Goal: Check status: Check status

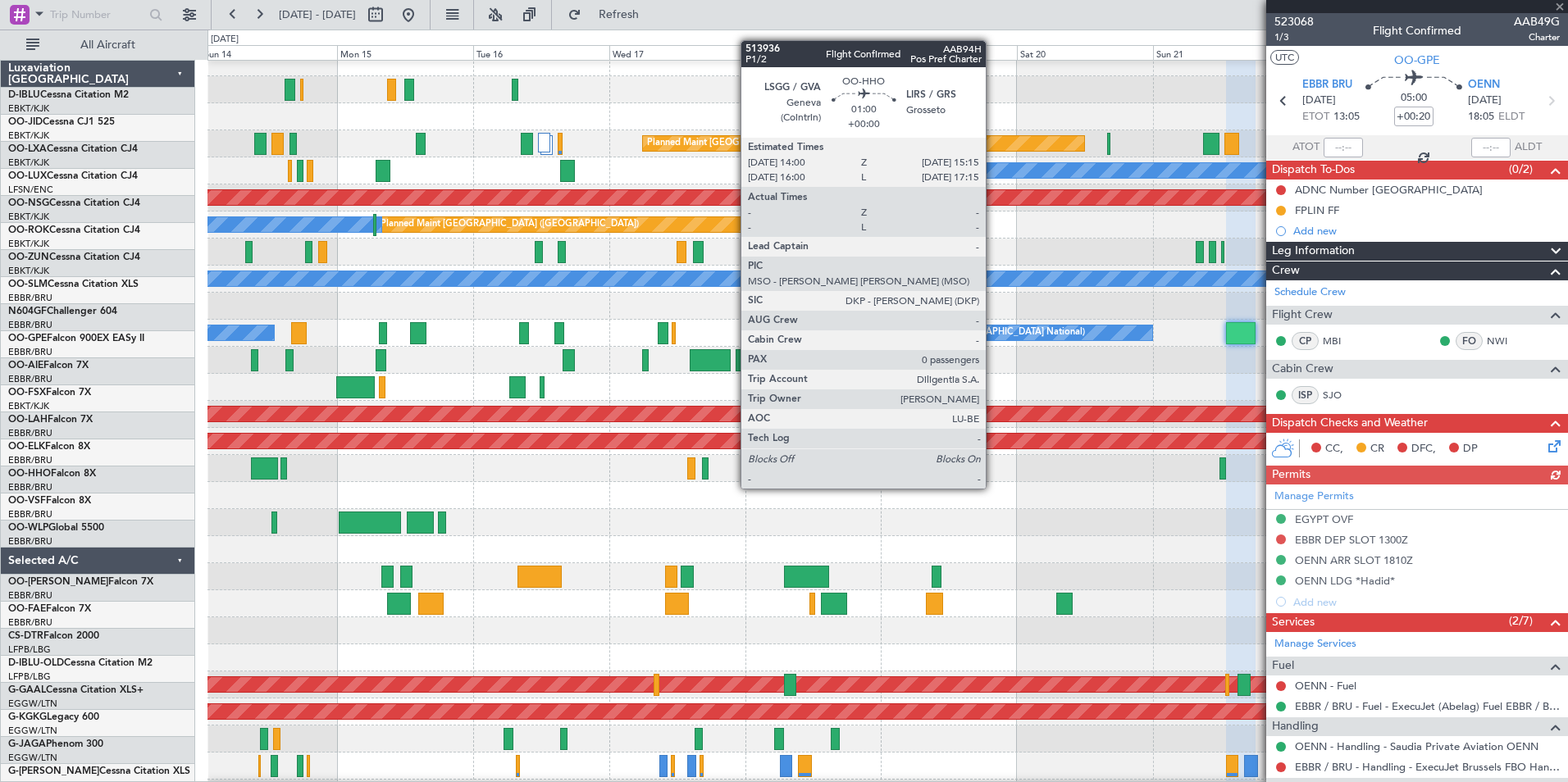
scroll to position [11, 0]
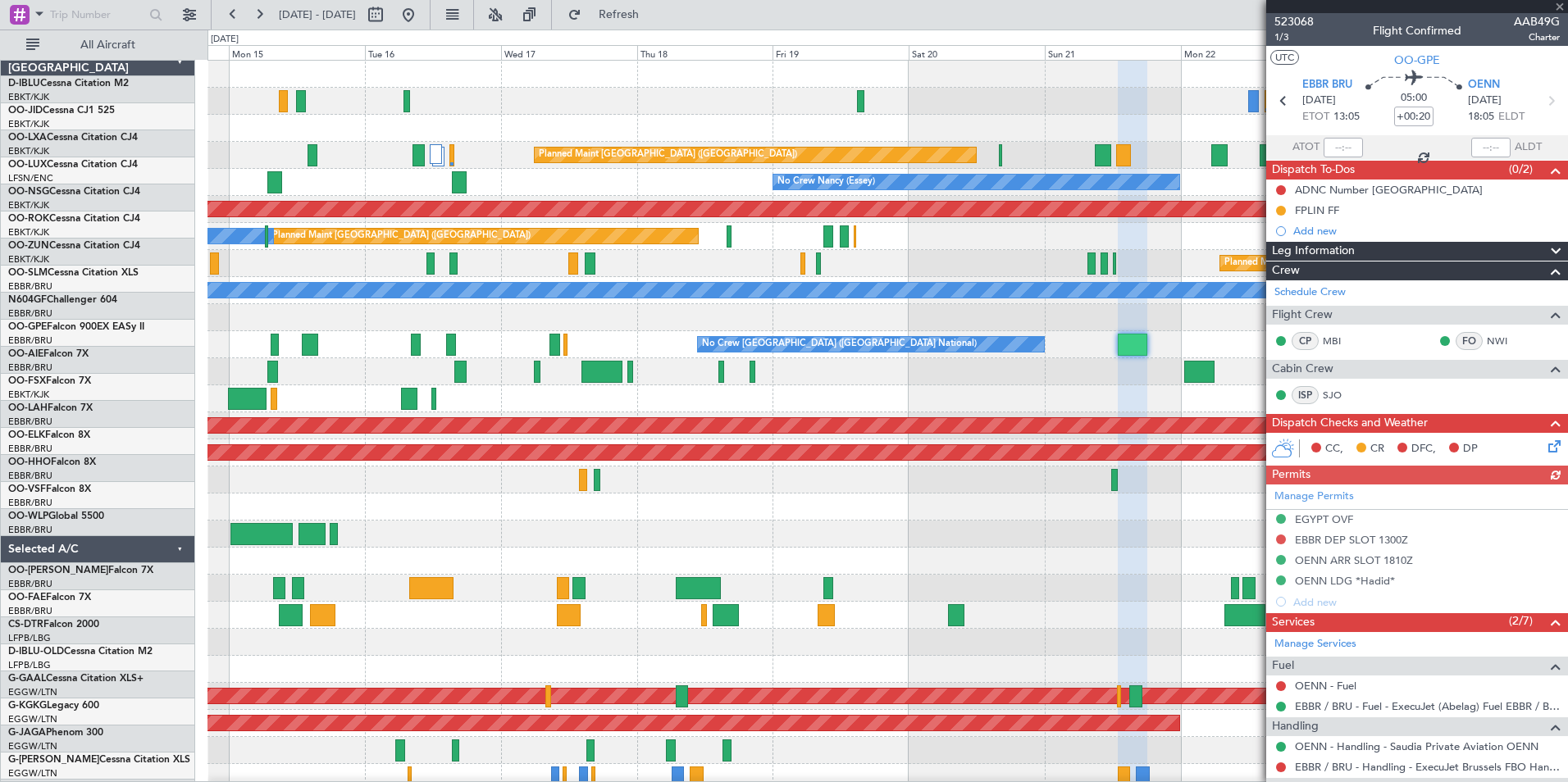
click at [954, 525] on div "A/C Unavailable Brussels (Brussels National) A/C Unavailable Kortrijk-Wevelgem …" at bounding box center [887, 602] width 1360 height 1083
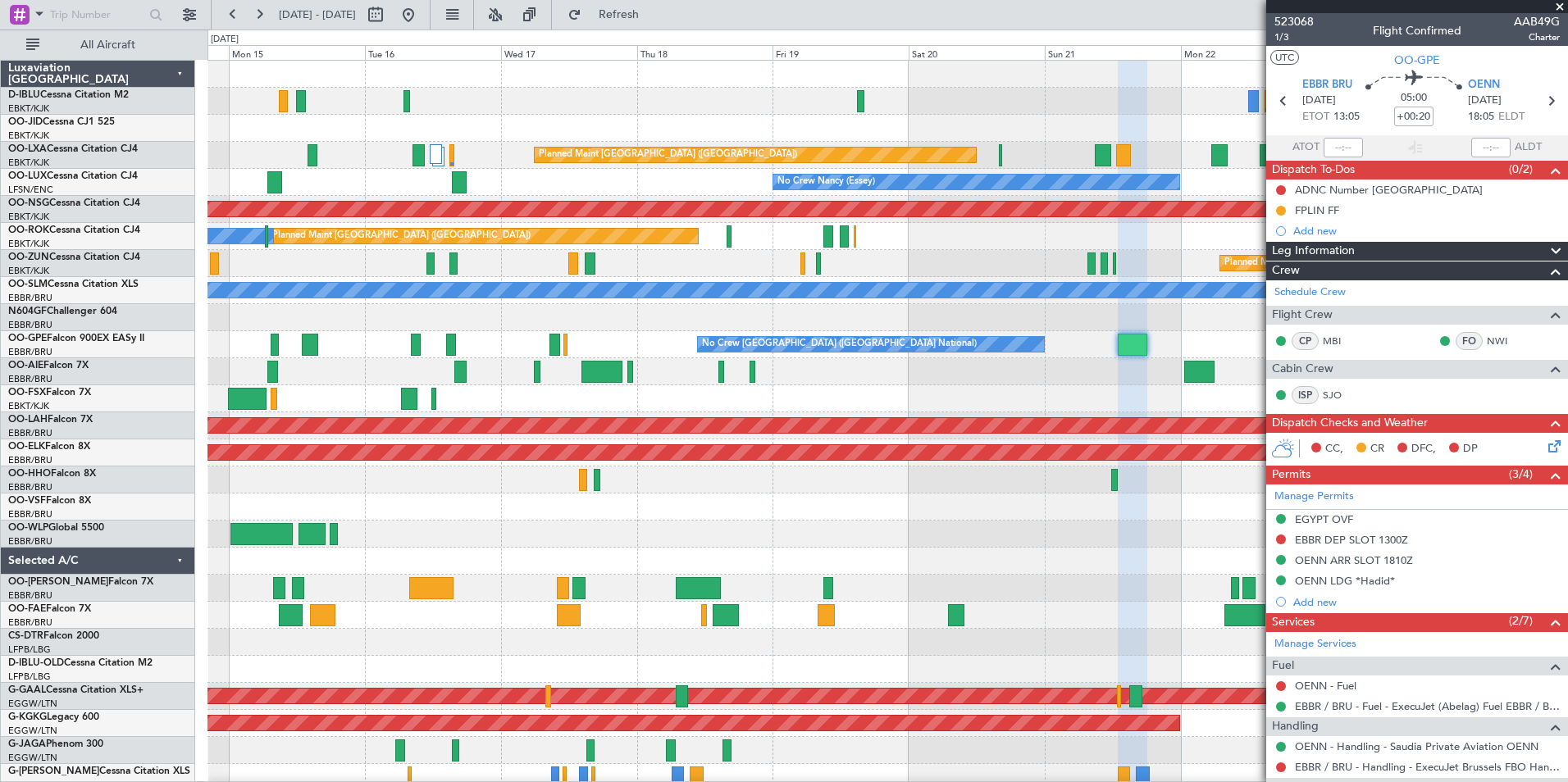
click at [852, 494] on div at bounding box center [887, 506] width 1360 height 27
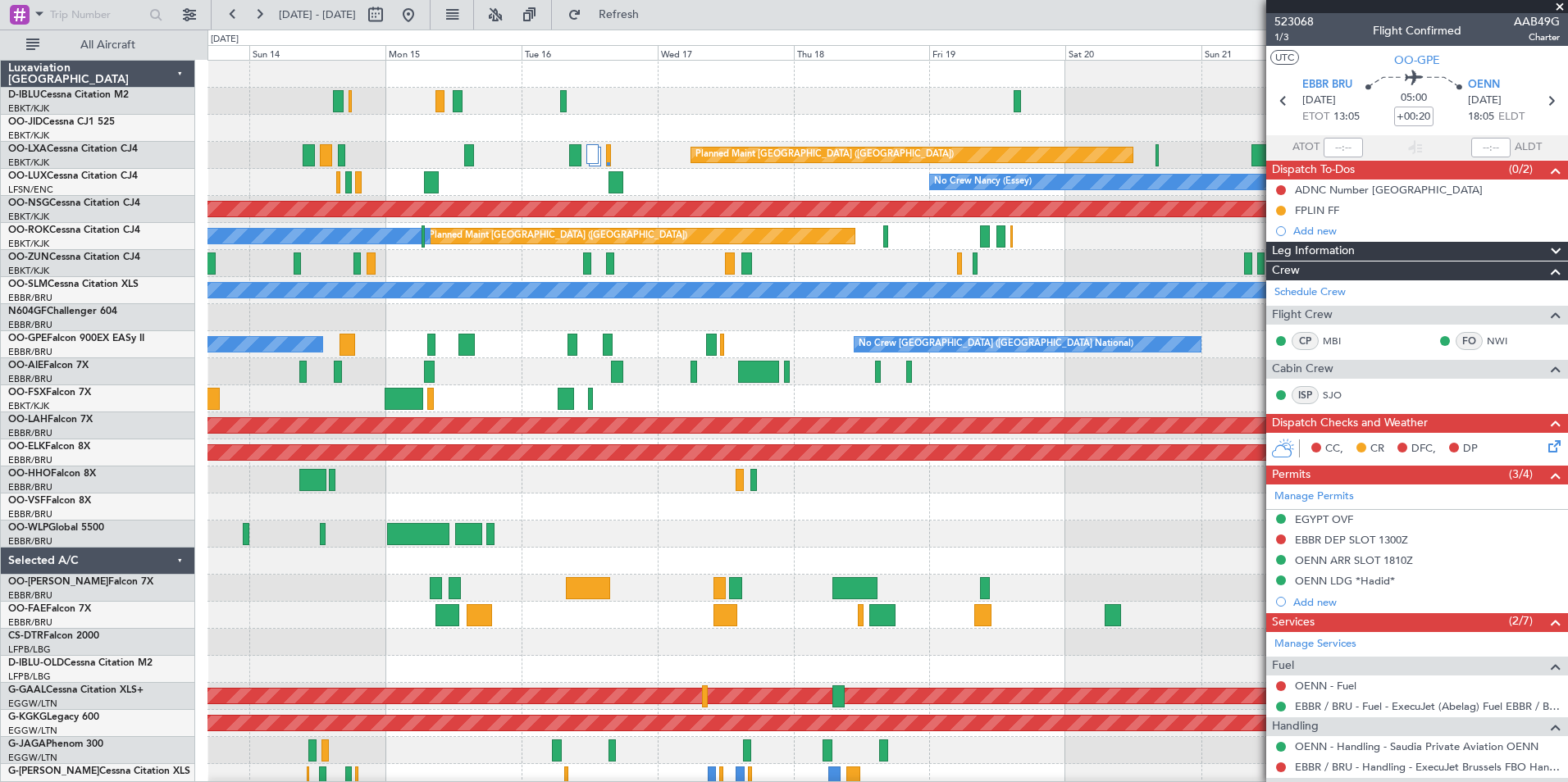
click at [952, 532] on div "No Crew Brussels (Brussels National) Planned Maint Paris (Le Bourget) Planned M…" at bounding box center [887, 602] width 1360 height 1083
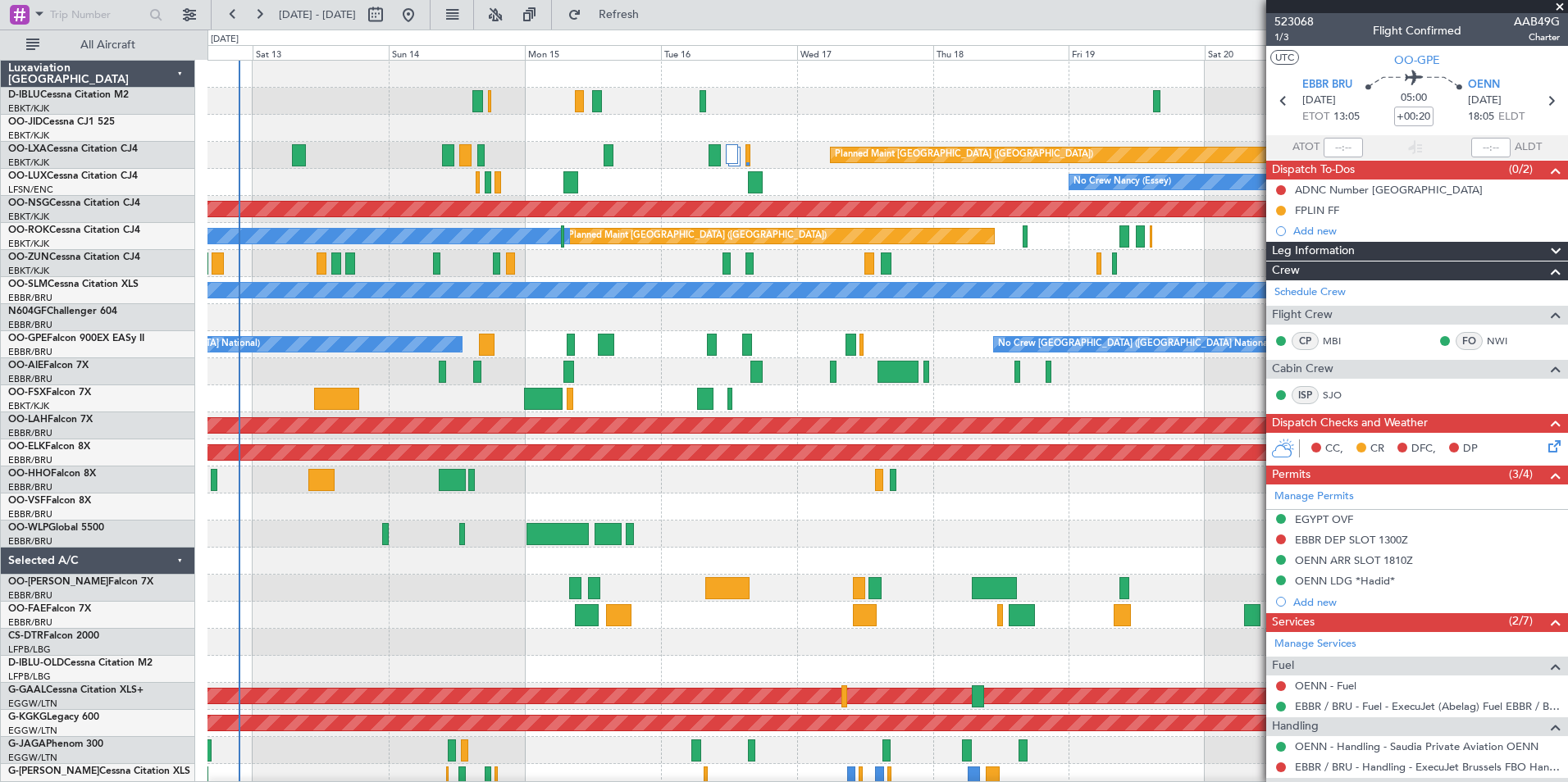
click at [887, 544] on div at bounding box center [887, 534] width 1360 height 27
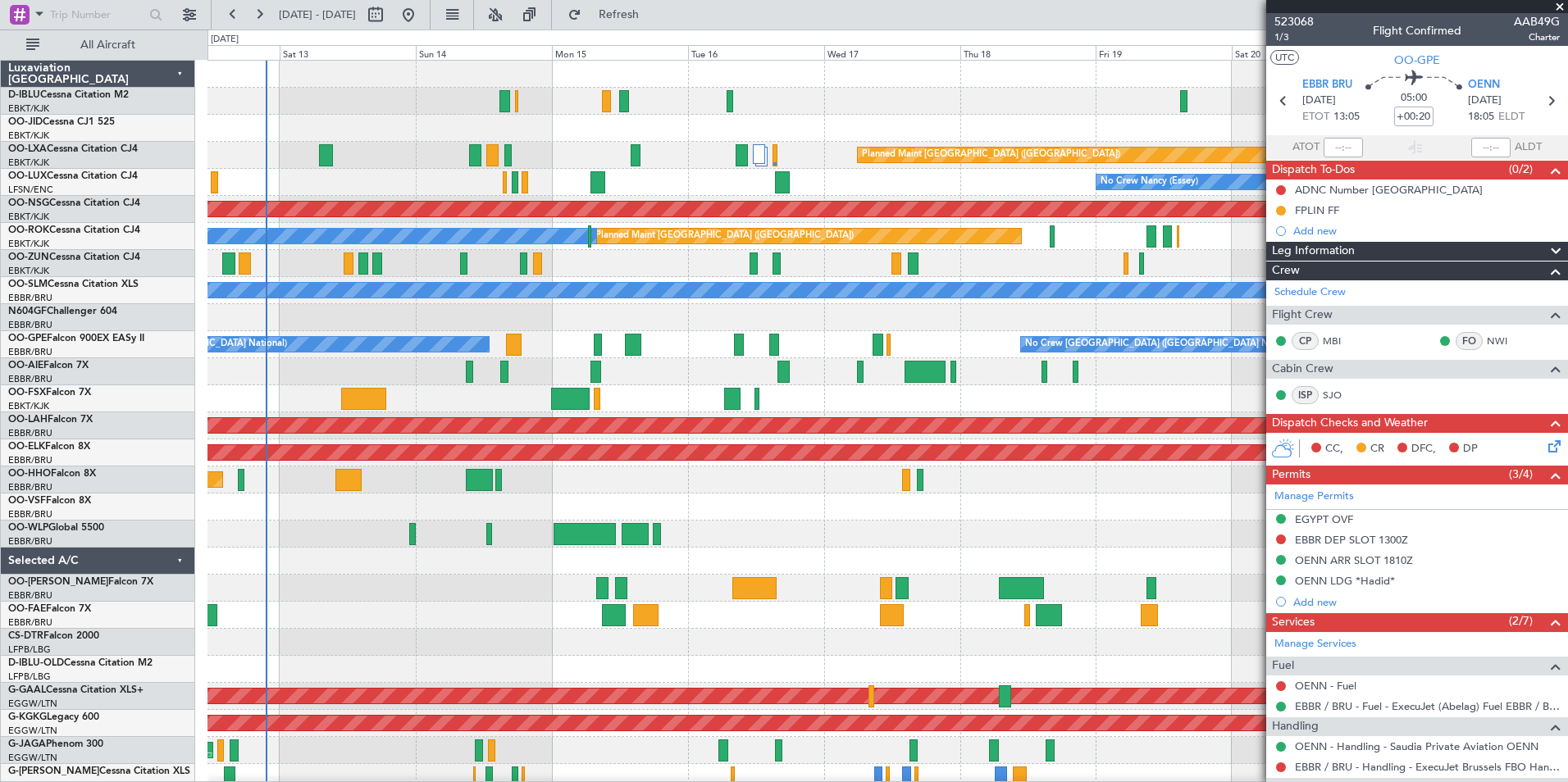
click at [967, 504] on div at bounding box center [887, 506] width 1360 height 27
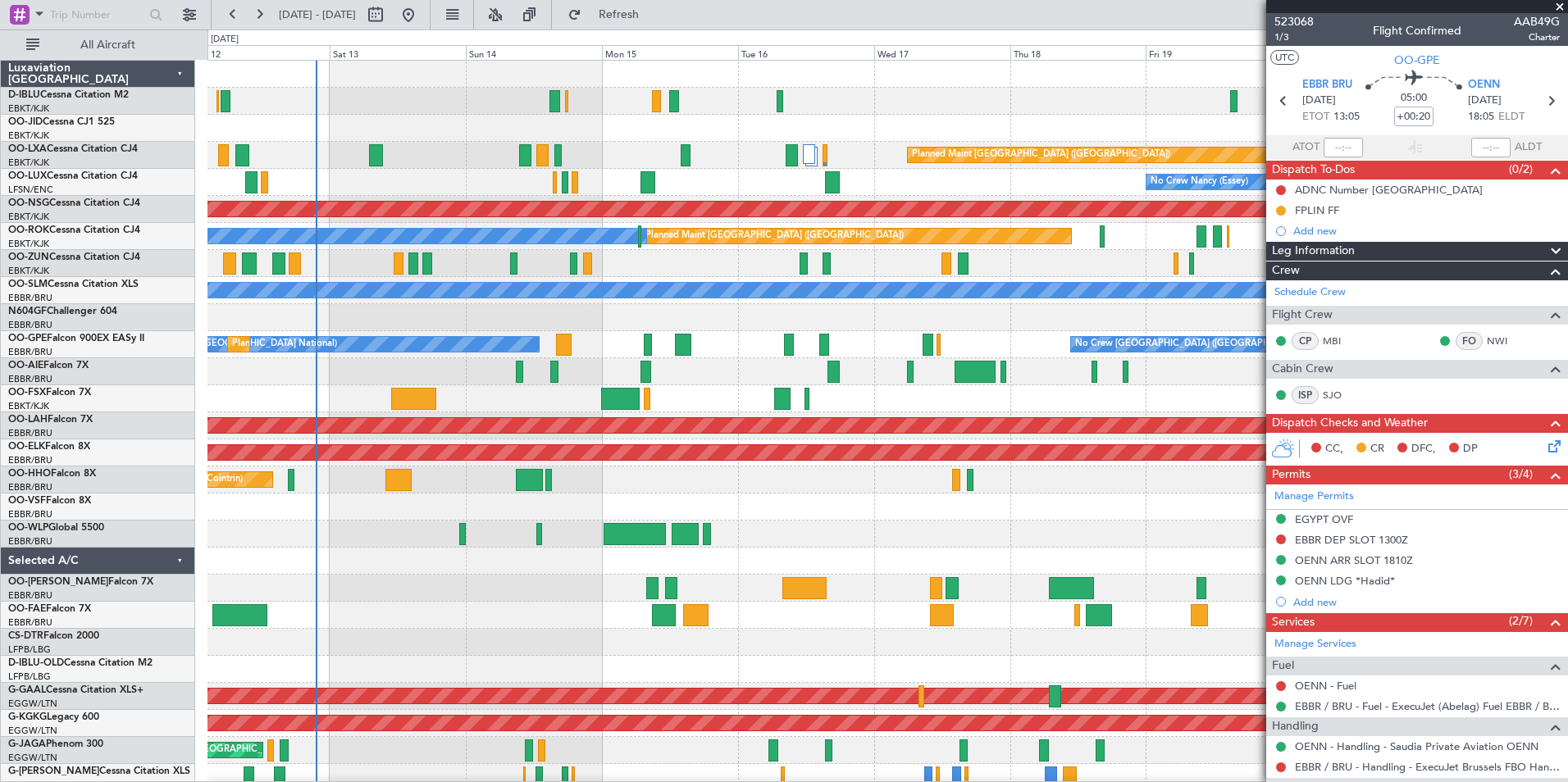
click at [1044, 511] on div at bounding box center [887, 506] width 1360 height 27
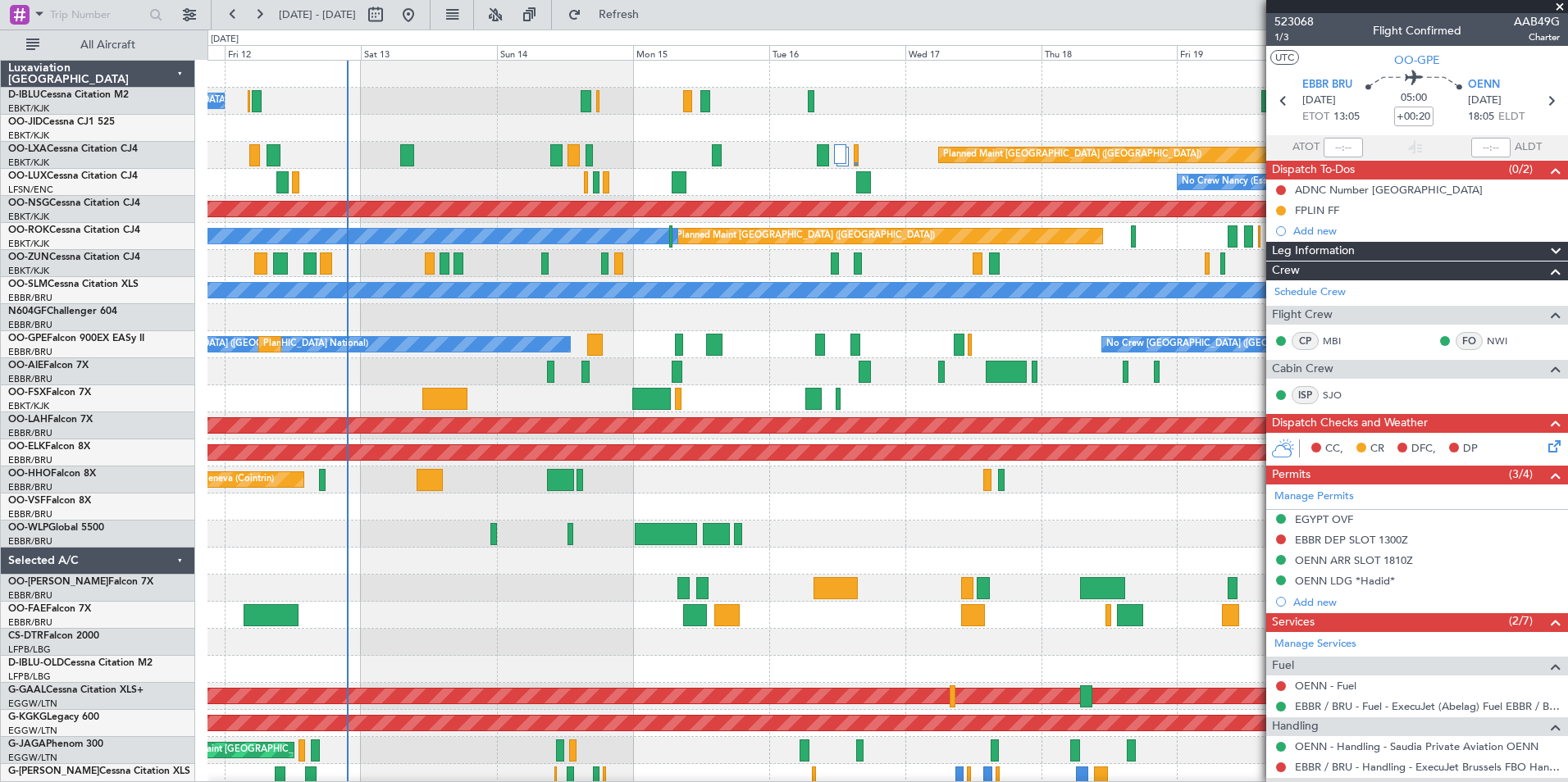
click at [977, 515] on div at bounding box center [887, 506] width 1360 height 27
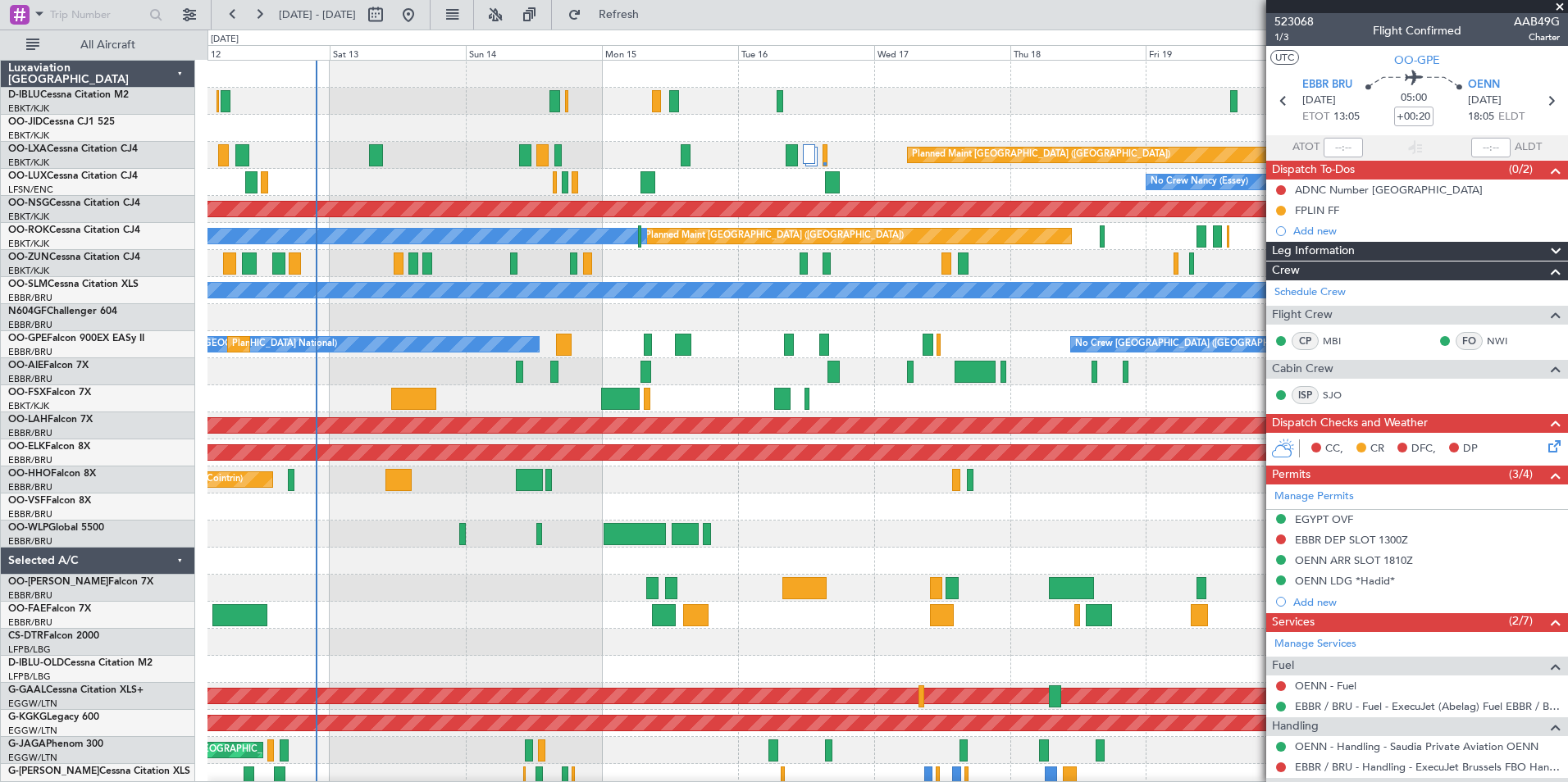
click at [1120, 504] on div at bounding box center [887, 506] width 1360 height 27
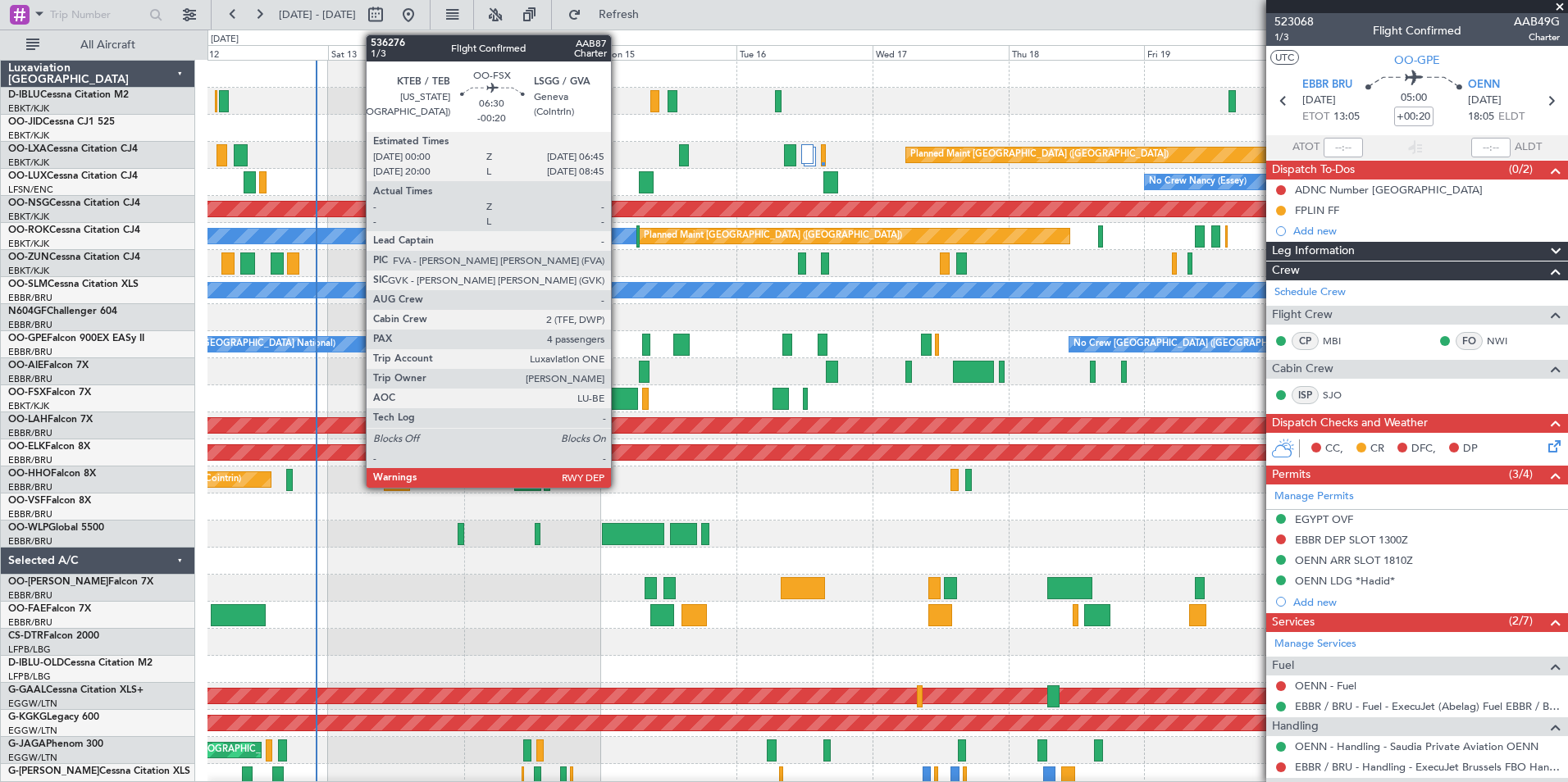
click at [618, 397] on div at bounding box center [619, 399] width 39 height 22
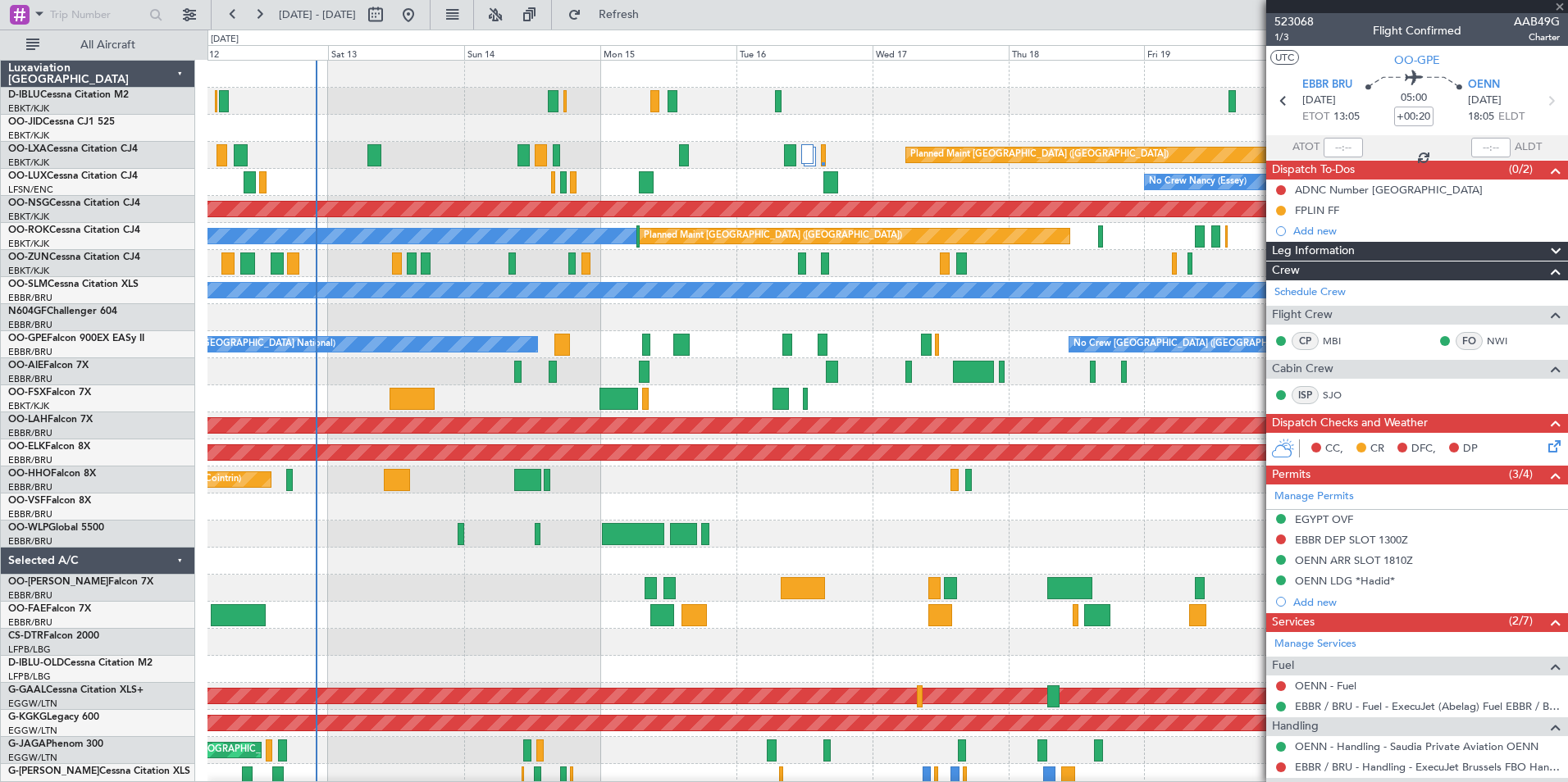
type input "-00:20"
type input "4"
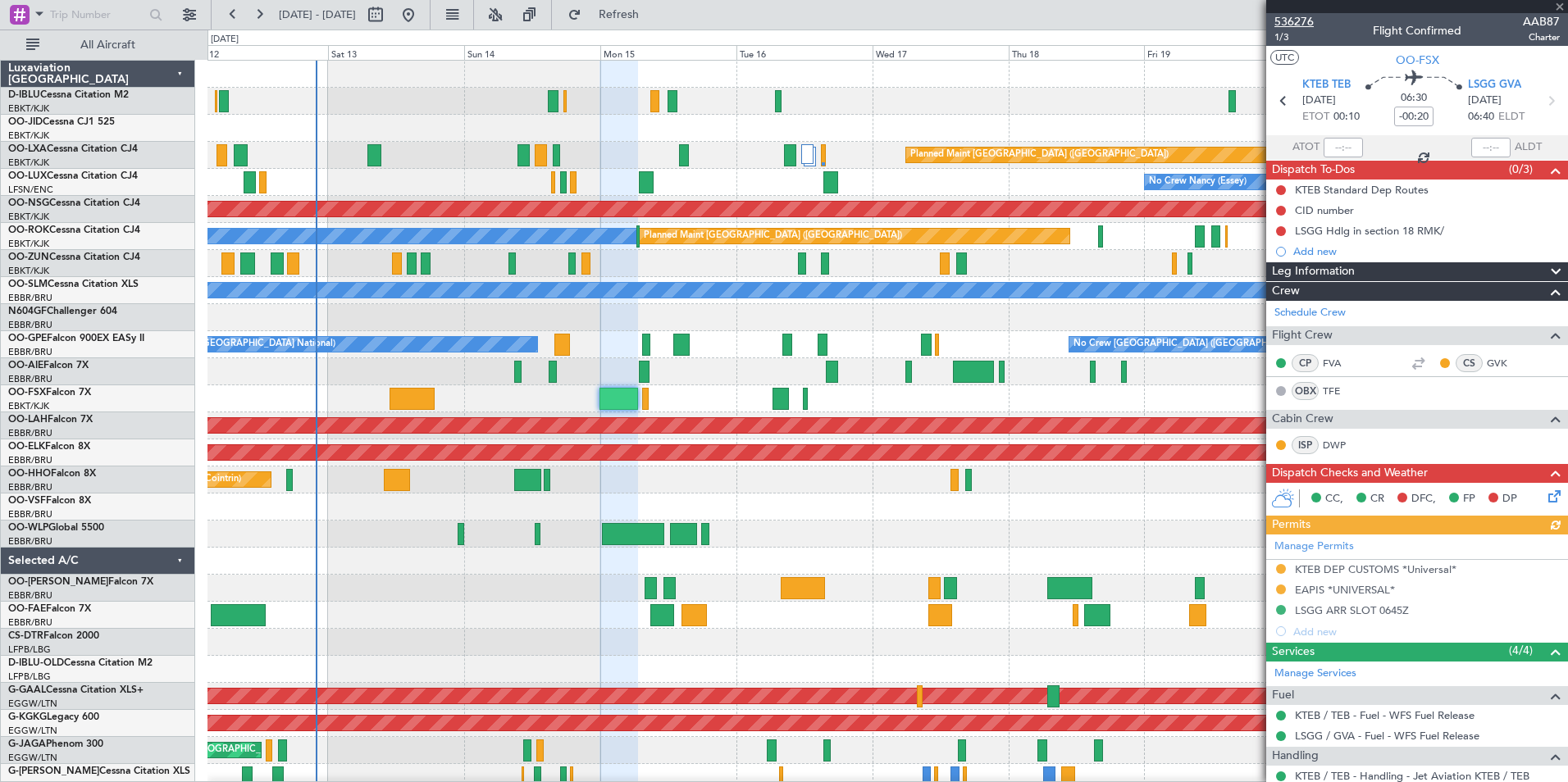
click at [1298, 26] on span "536276" at bounding box center [1294, 21] width 40 height 18
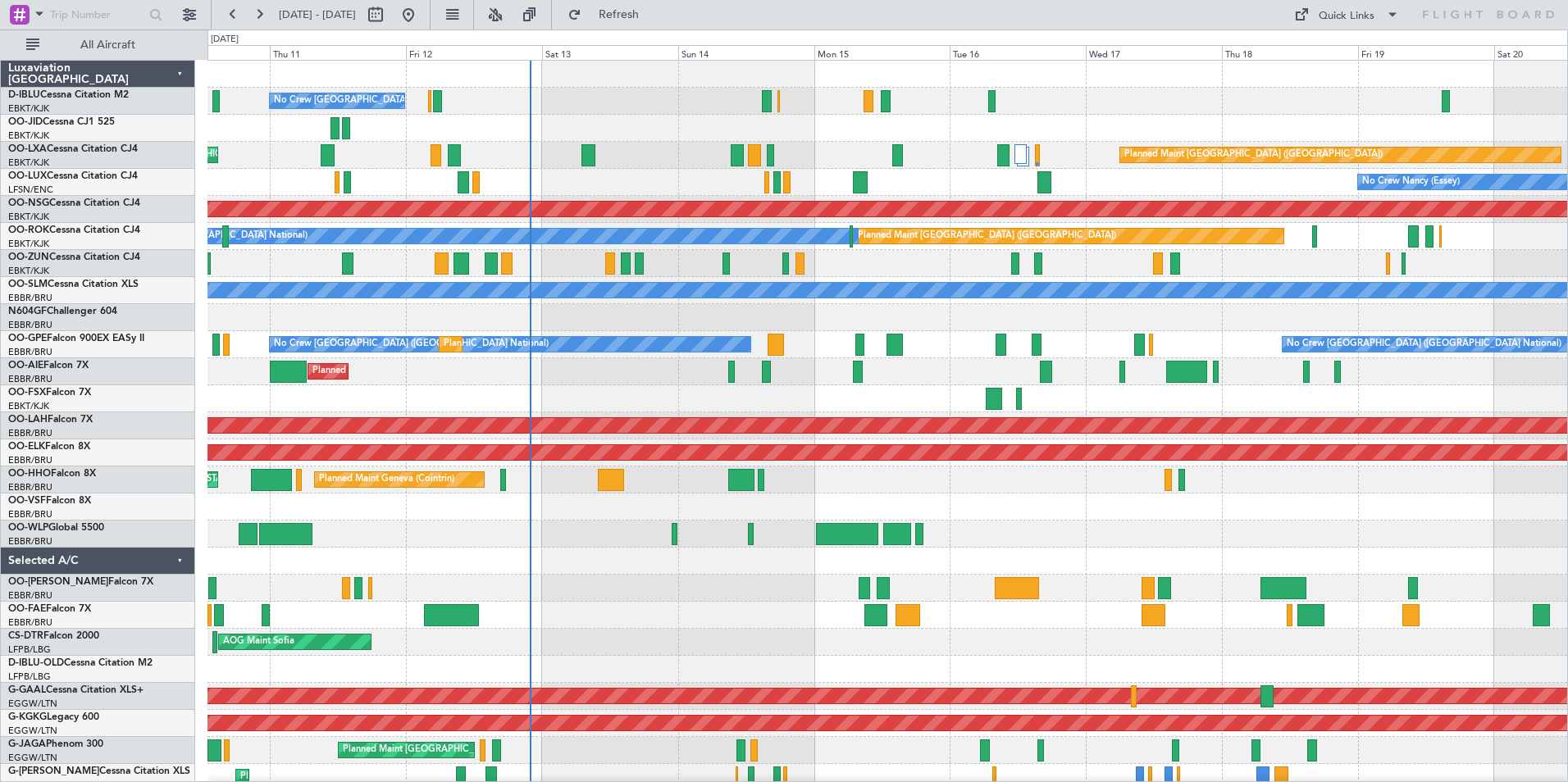
click at [903, 520] on div "No Crew [GEOGRAPHIC_DATA] ([GEOGRAPHIC_DATA] National) Planned Maint [GEOGRAPHI…" at bounding box center [887, 615] width 1360 height 1109
